Goal: Information Seeking & Learning: Learn about a topic

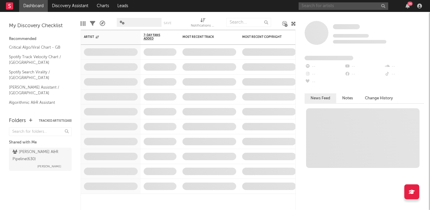
click at [346, 7] on input "text" at bounding box center [344, 5] width 90 height 7
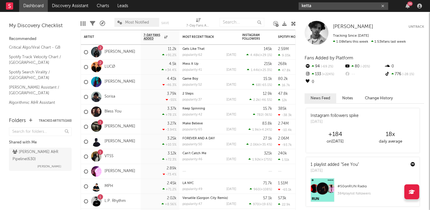
click at [314, 5] on input "ketta" at bounding box center [344, 5] width 90 height 7
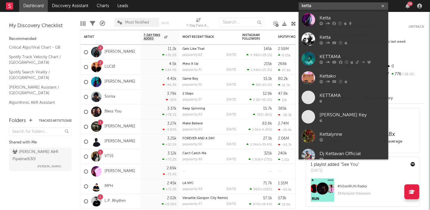
click at [315, 5] on input "ketta" at bounding box center [344, 5] width 90 height 7
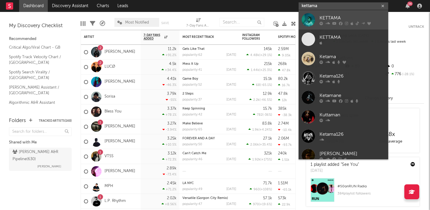
type input "kettama"
click at [329, 15] on div "KETTAMA" at bounding box center [353, 17] width 66 height 7
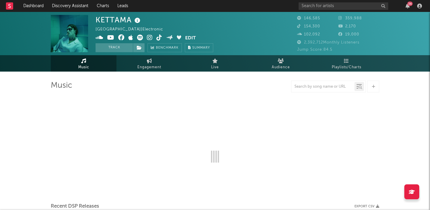
select select "6m"
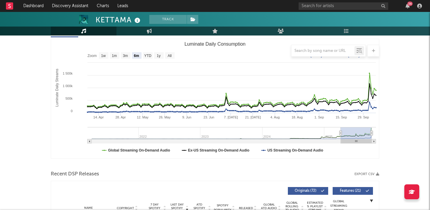
scroll to position [80, 0]
type input "[DATE]"
select select "6m"
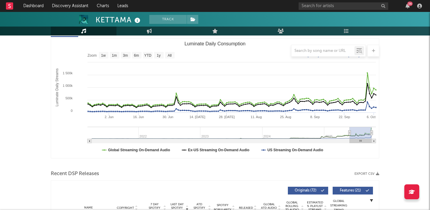
type input "[DATE]"
select select "3m"
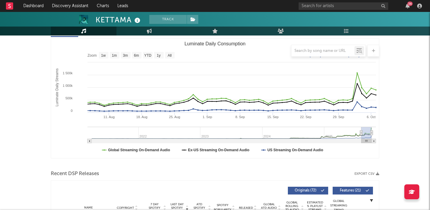
drag, startPoint x: 339, startPoint y: 133, endPoint x: 362, endPoint y: 135, distance: 22.5
click at [362, 135] on icon "Luminate Daily Consumption" at bounding box center [361, 133] width 2 height 4
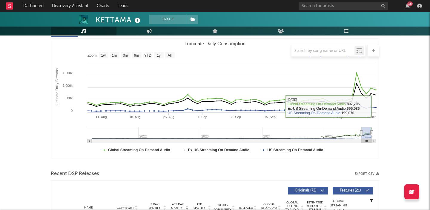
type input "[DATE]"
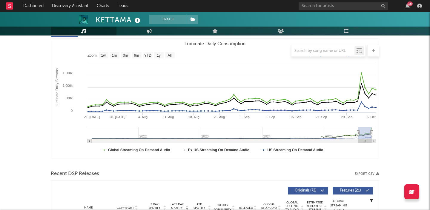
click at [358, 131] on icon "Luminate Daily Consumption" at bounding box center [358, 133] width 2 height 4
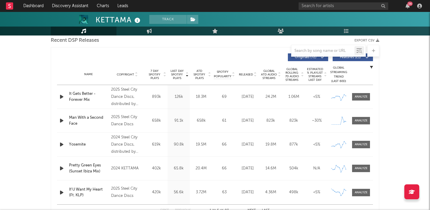
scroll to position [208, 0]
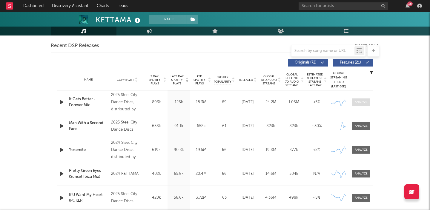
click at [355, 100] on div at bounding box center [361, 102] width 13 height 4
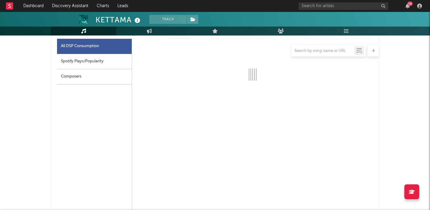
scroll to position [284, 0]
select select "6m"
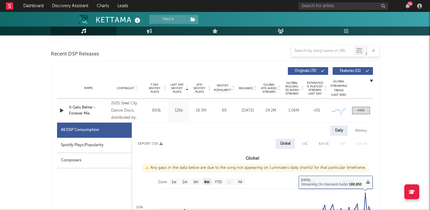
scroll to position [199, 0]
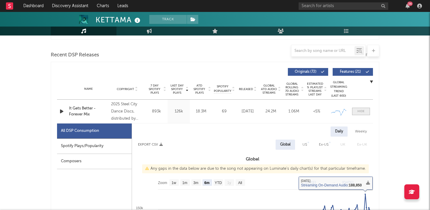
click at [365, 110] on span at bounding box center [361, 111] width 18 height 7
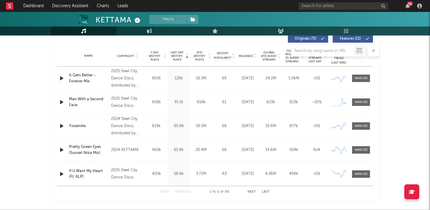
scroll to position [241, 0]
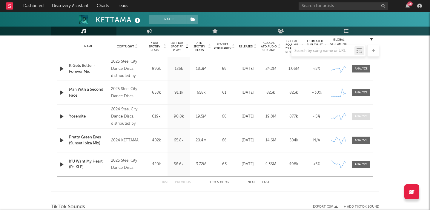
click at [361, 117] on div at bounding box center [361, 116] width 13 height 4
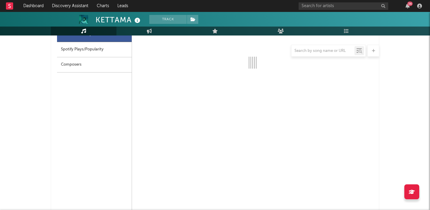
select select "6m"
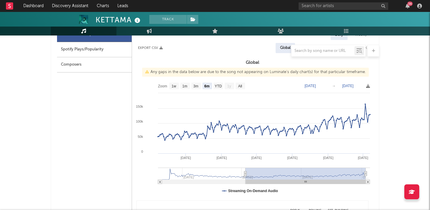
scroll to position [345, 0]
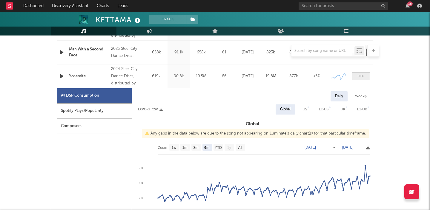
click at [361, 76] on div at bounding box center [361, 76] width 7 height 4
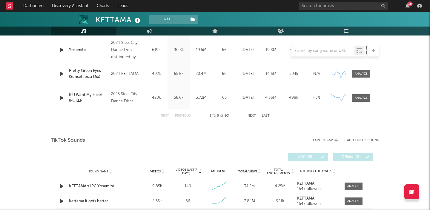
scroll to position [312, 0]
